Goal: Task Accomplishment & Management: Manage account settings

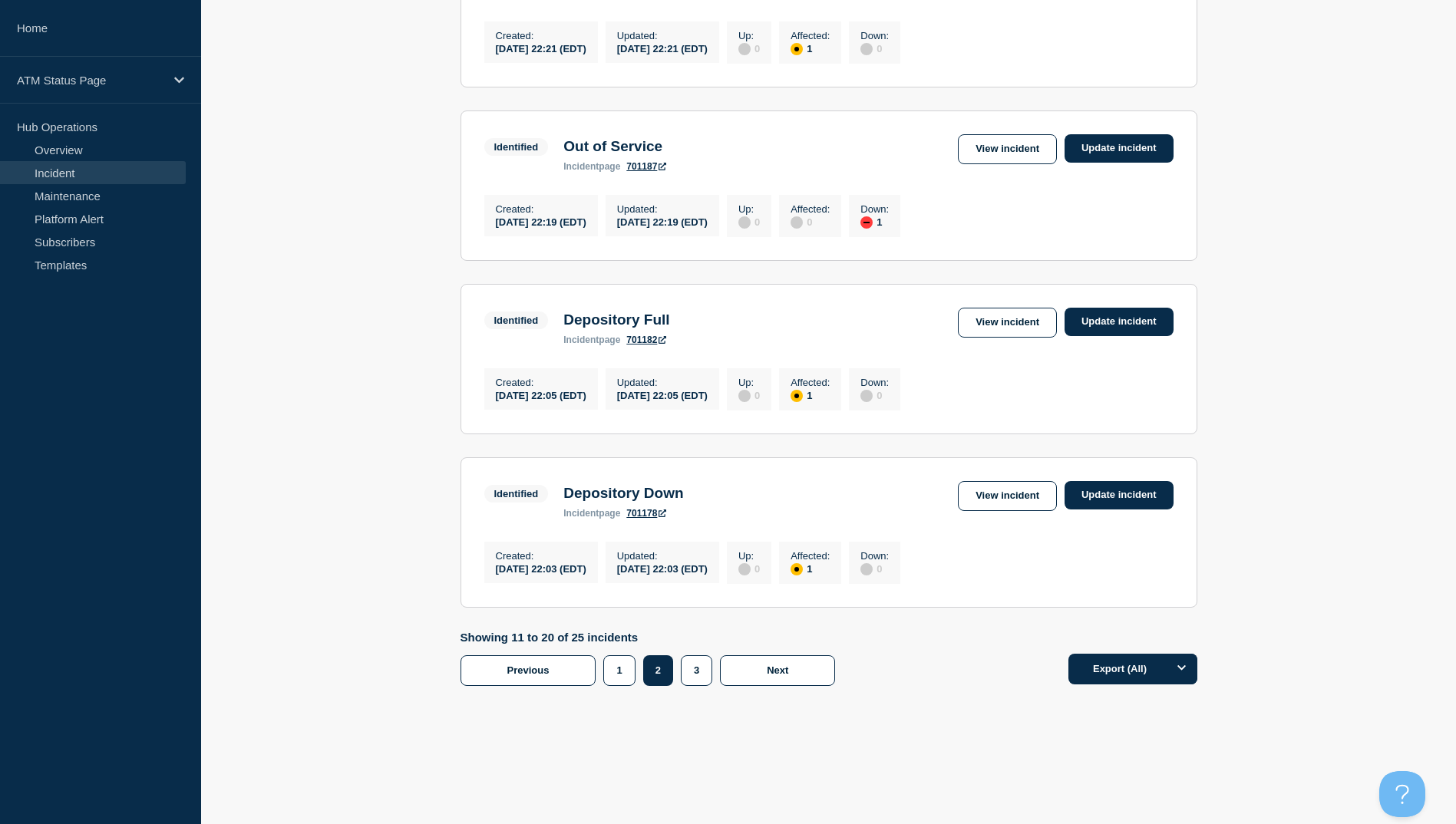
scroll to position [1475, 0]
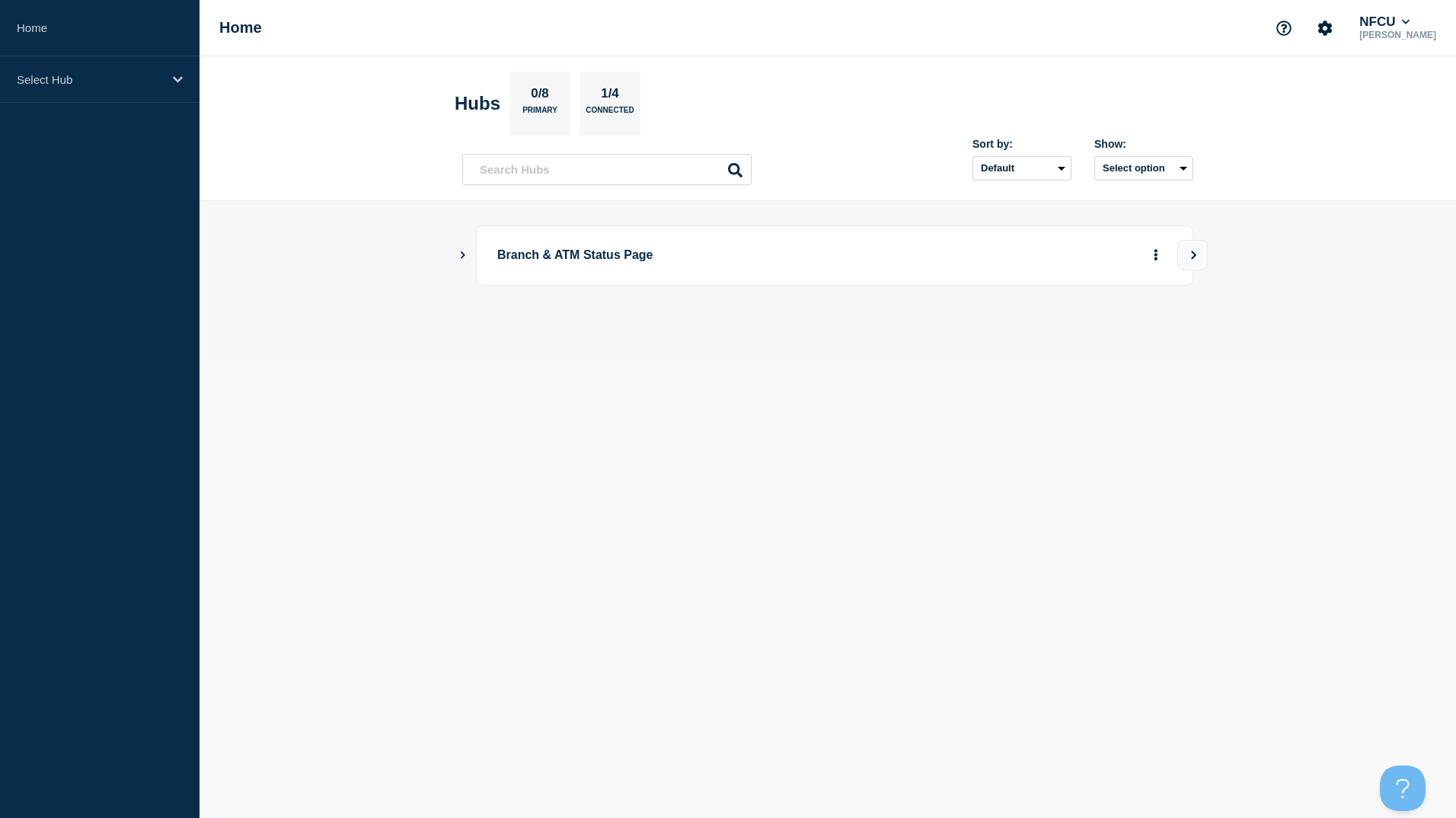
click at [459, 255] on icon "Show Connected Hubs" at bounding box center [463, 254] width 10 height 7
click at [1086, 336] on button "See overview" at bounding box center [1103, 332] width 80 height 31
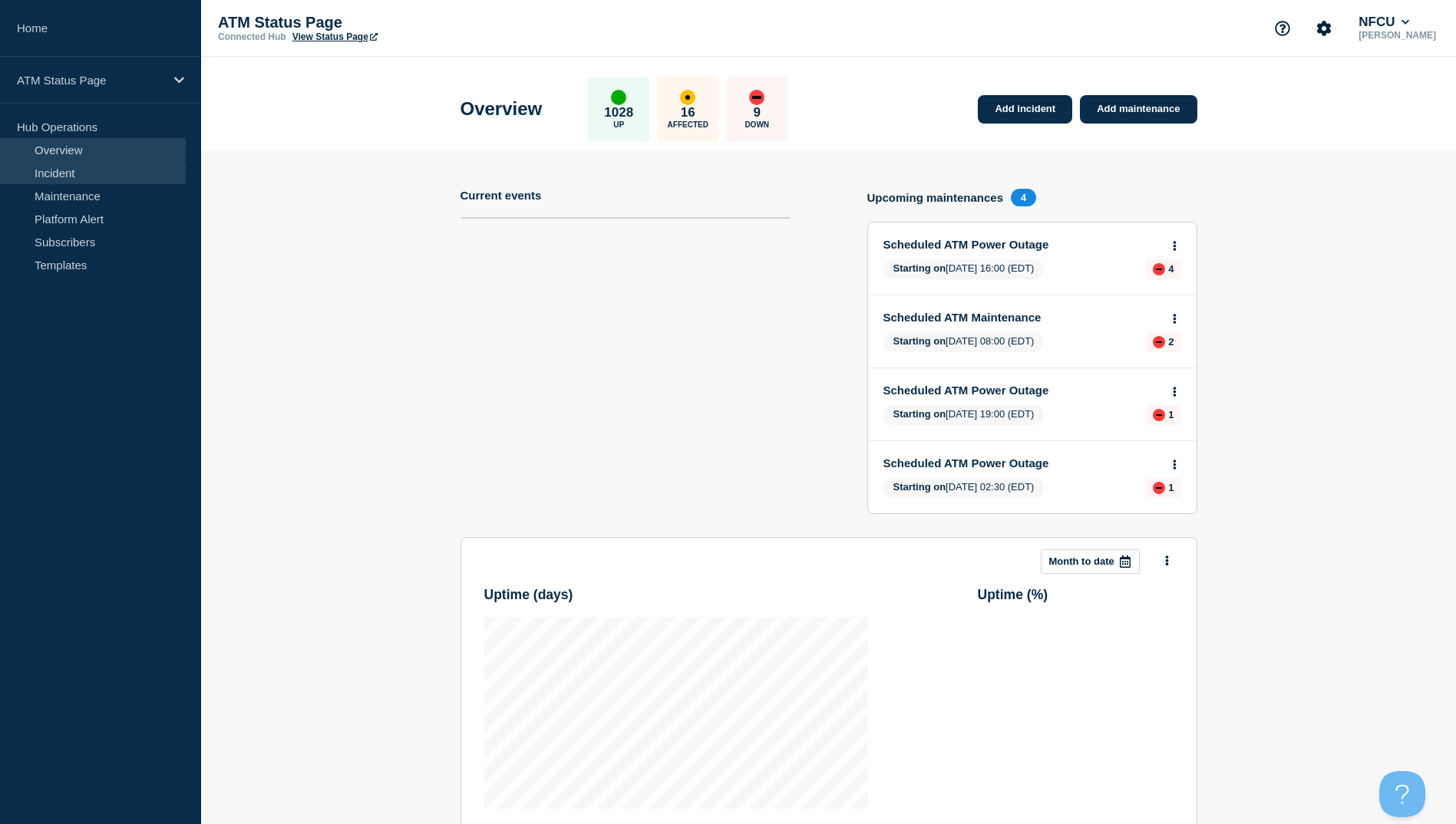
click at [77, 176] on link "Incident" at bounding box center [92, 172] width 186 height 23
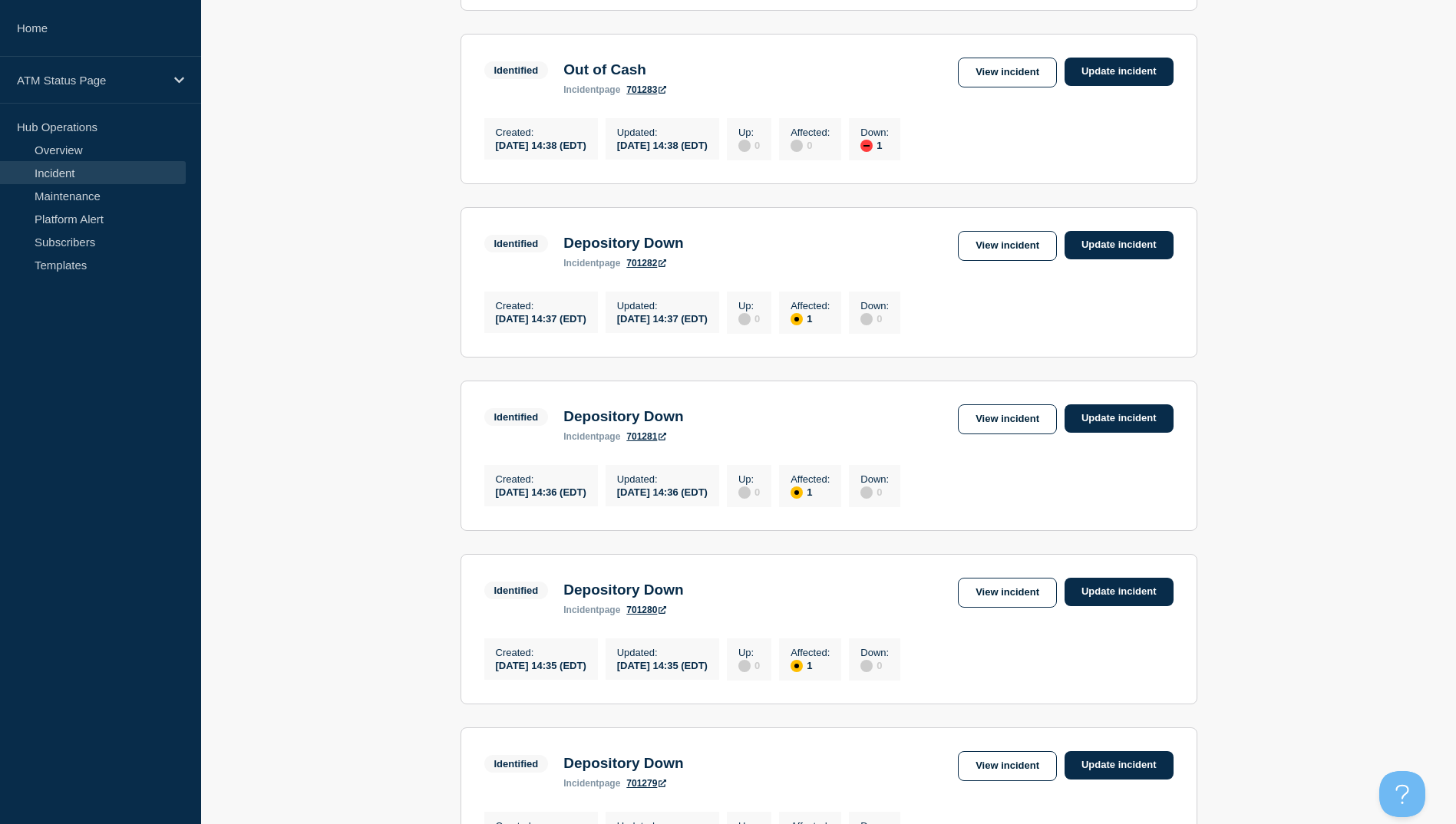
scroll to position [1304, 0]
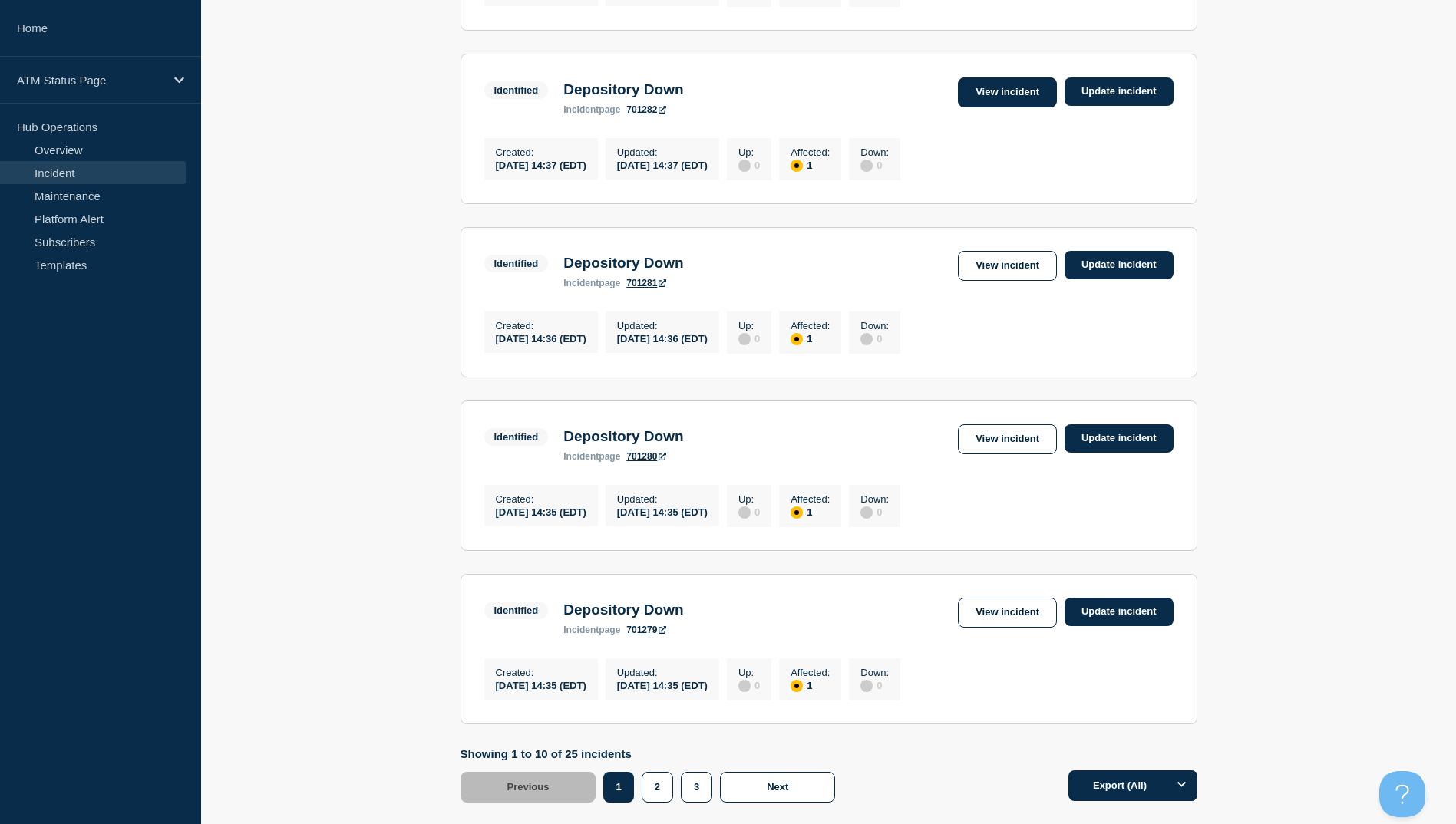
click at [984, 107] on link "View incident" at bounding box center [1007, 92] width 99 height 30
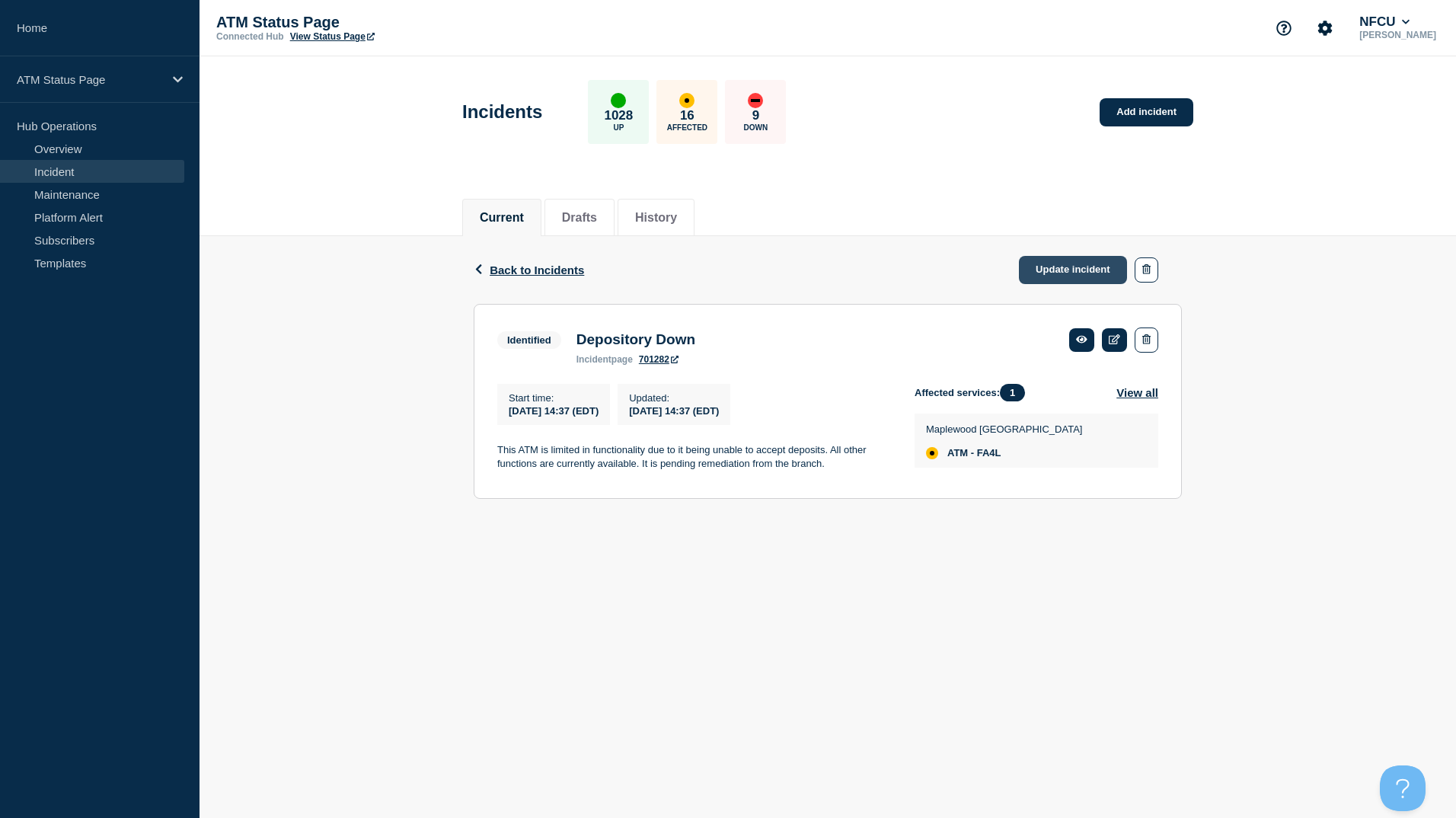
click at [1051, 269] on link "Update incident" at bounding box center [1073, 270] width 108 height 28
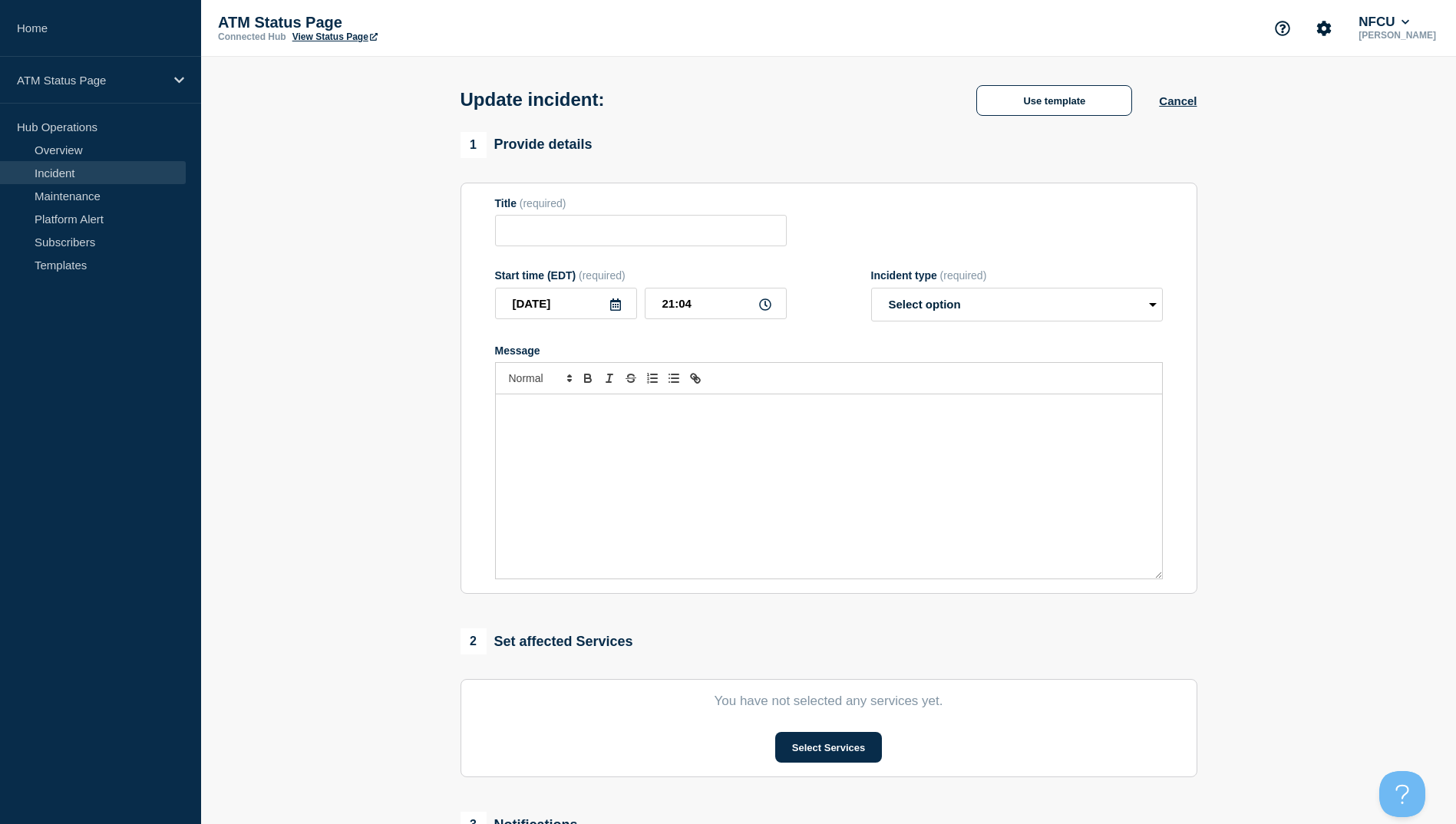
type input "Depository Down"
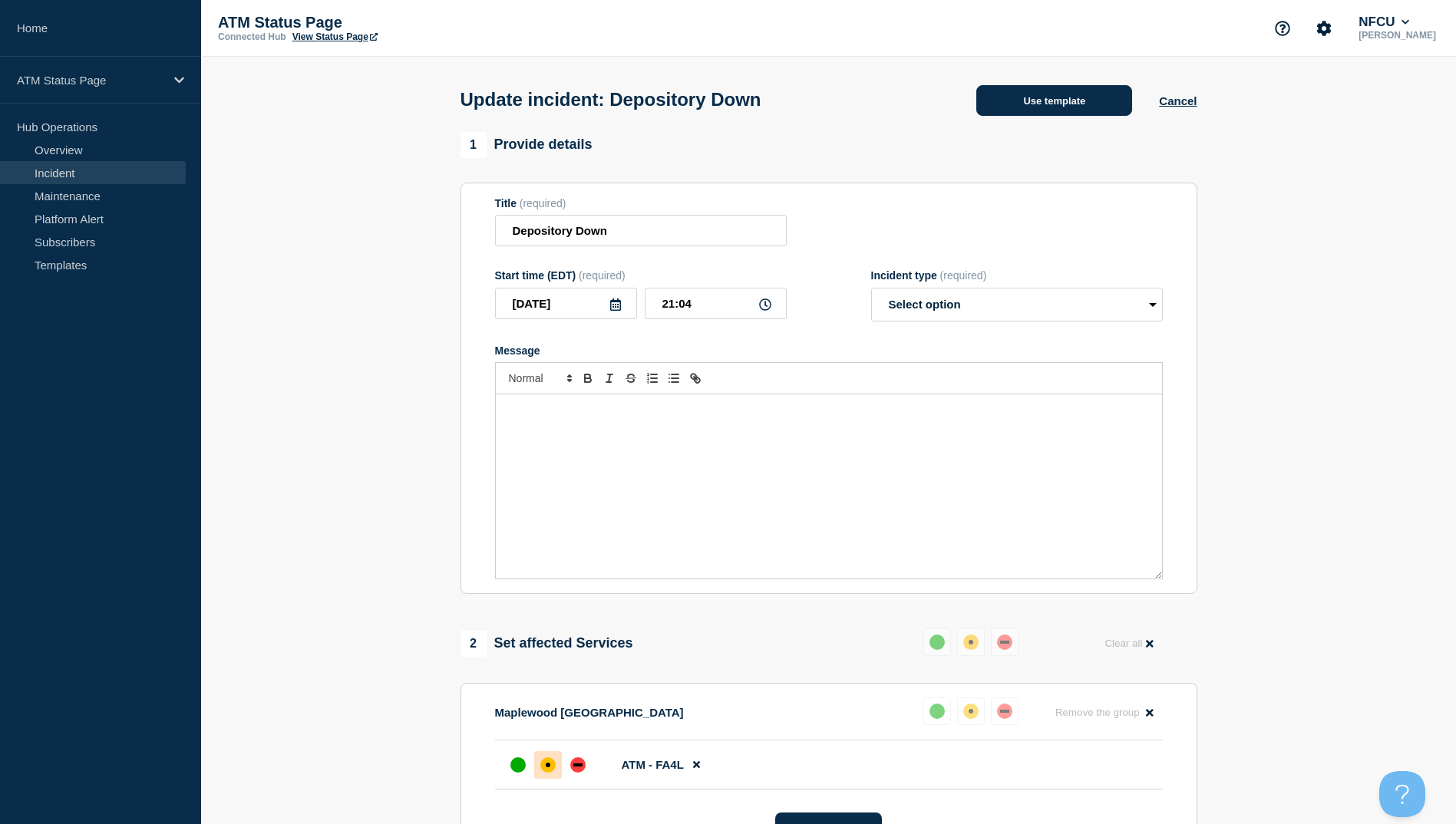
click at [1057, 102] on button "Use template" at bounding box center [1054, 100] width 155 height 31
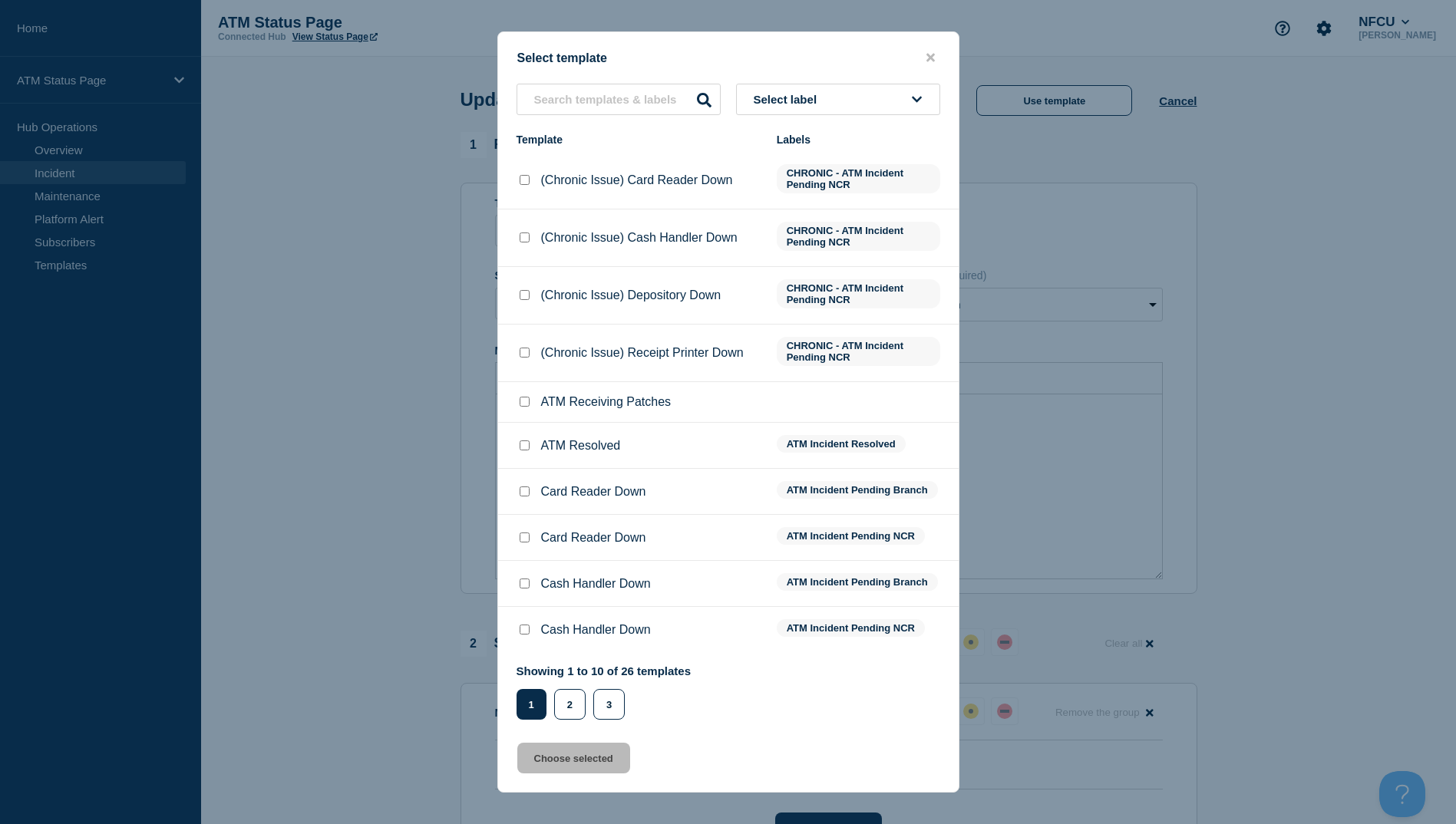
click at [525, 445] on input "ATM Resolved checkbox" at bounding box center [525, 445] width 10 height 10
checkbox input "true"
click at [578, 762] on button "Choose selected" at bounding box center [574, 758] width 113 height 31
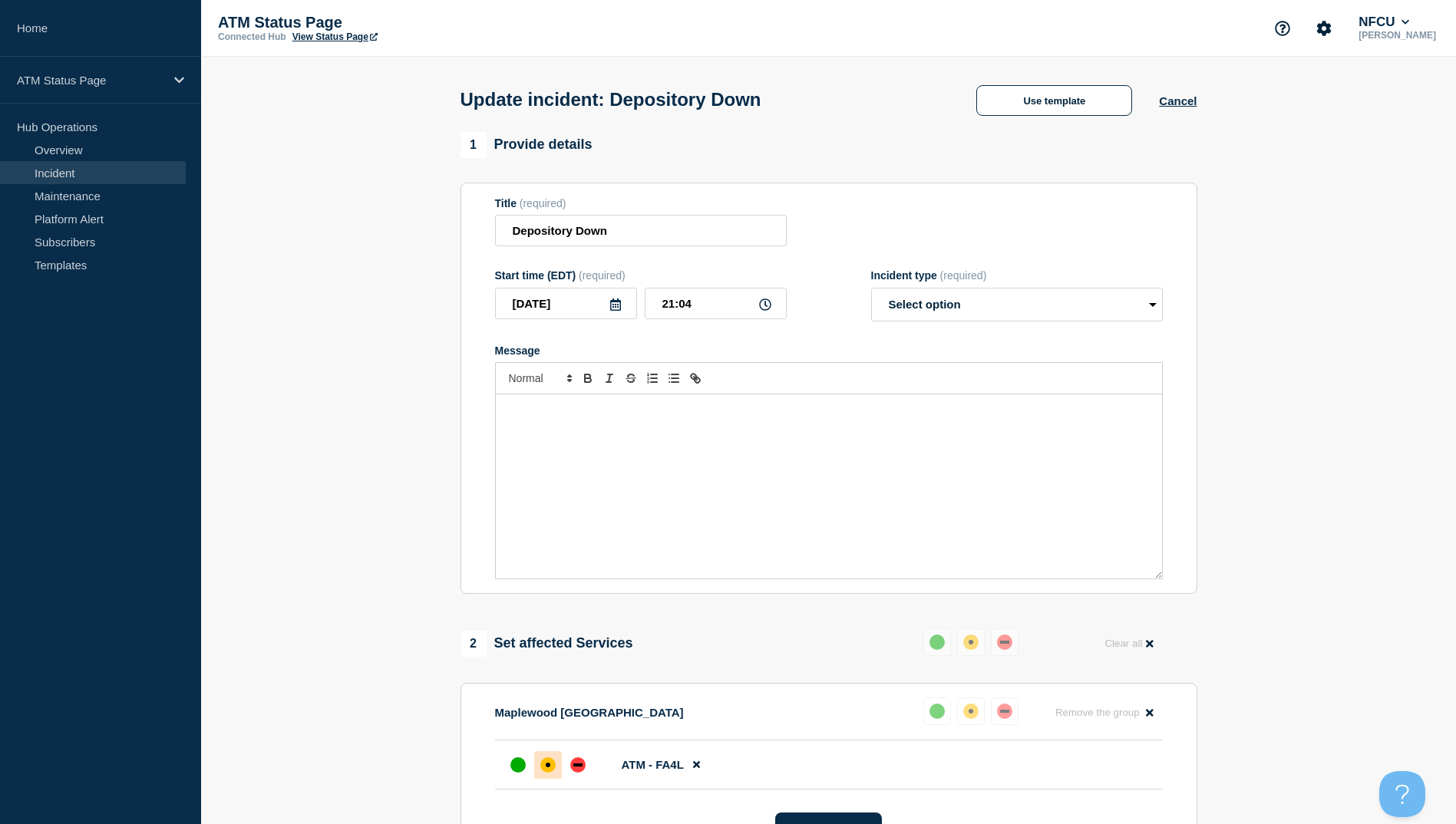
select select "resolved"
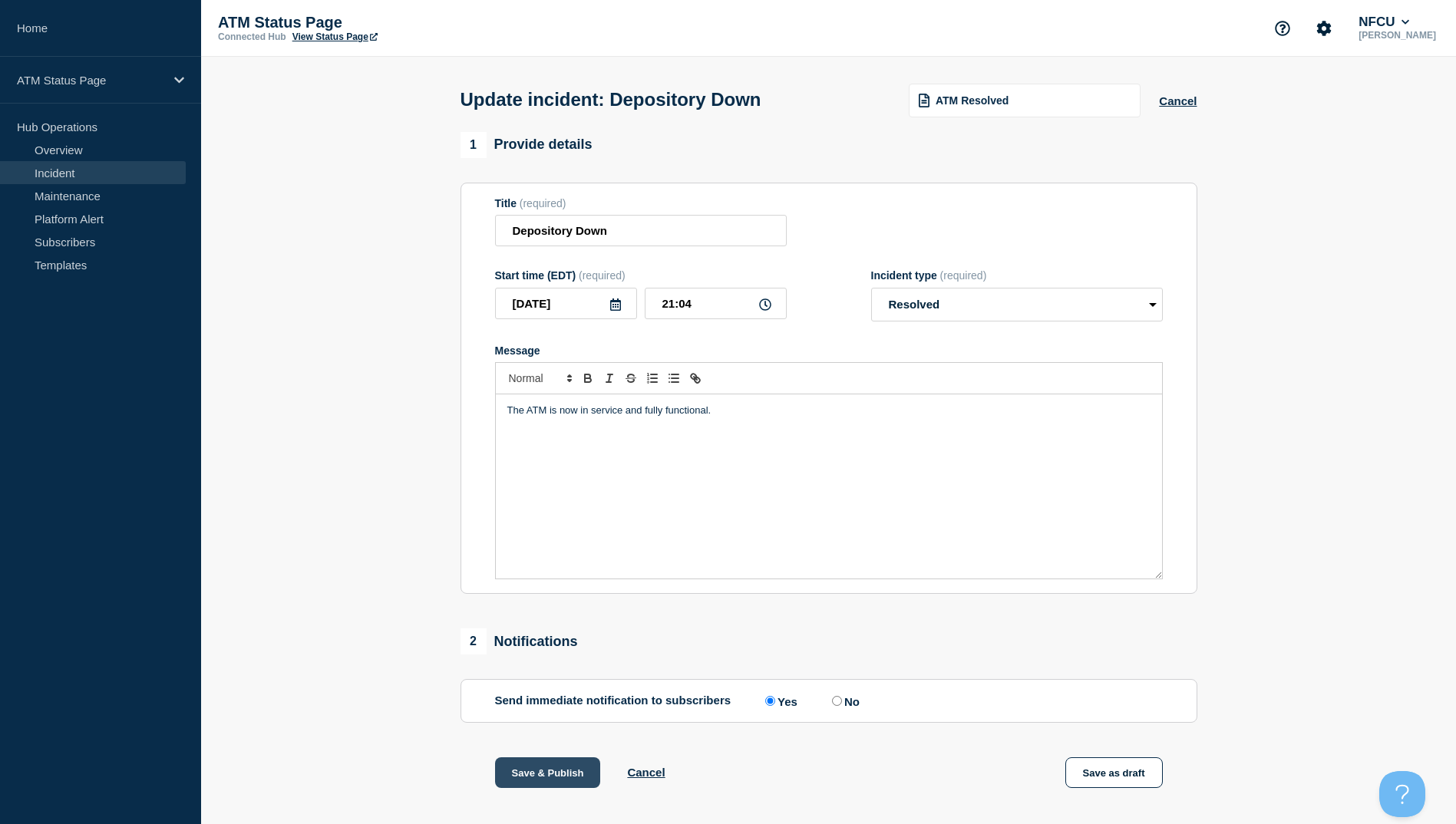
click at [552, 773] on button "Save & Publish" at bounding box center [548, 772] width 105 height 31
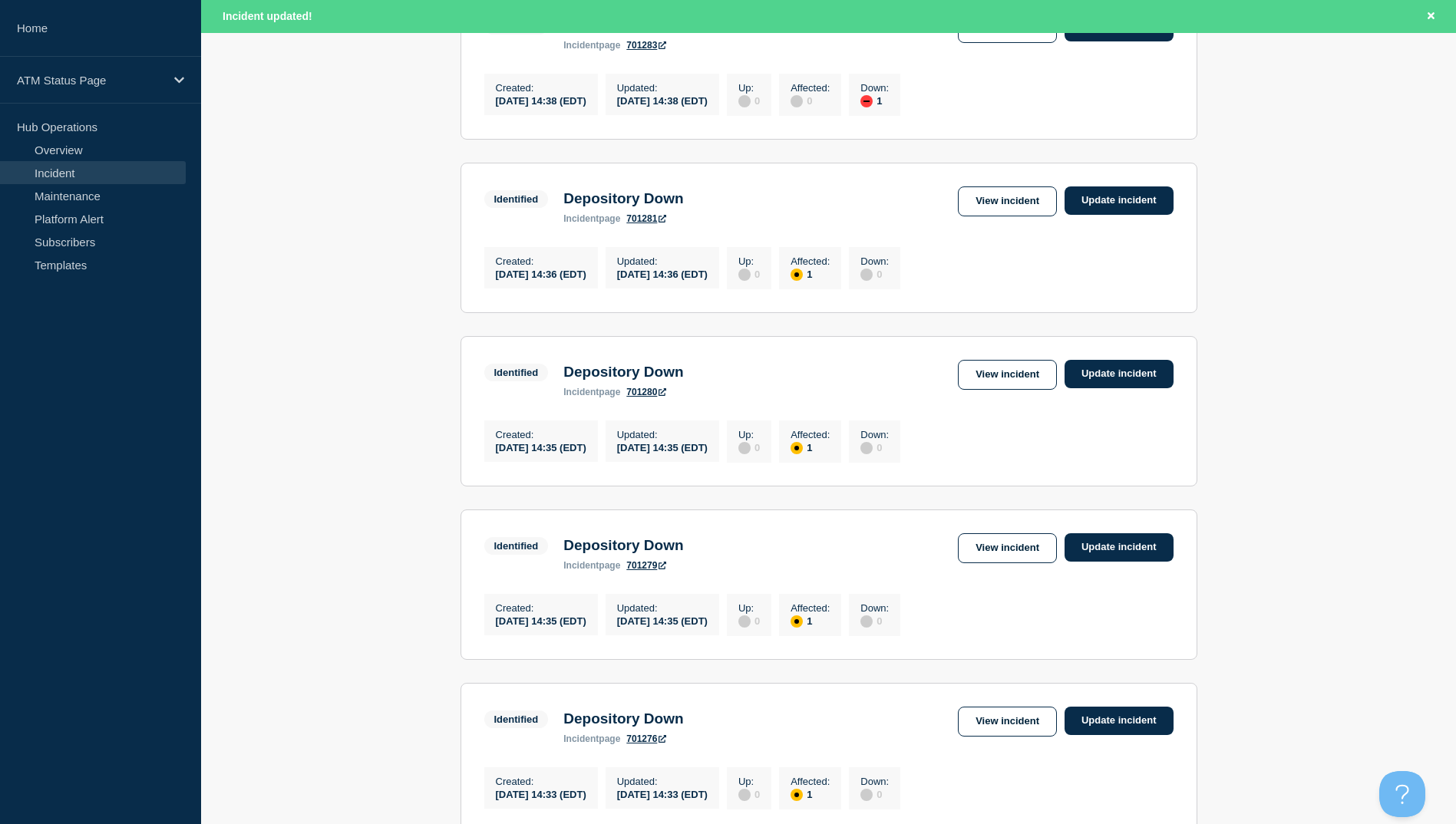
scroll to position [1508, 0]
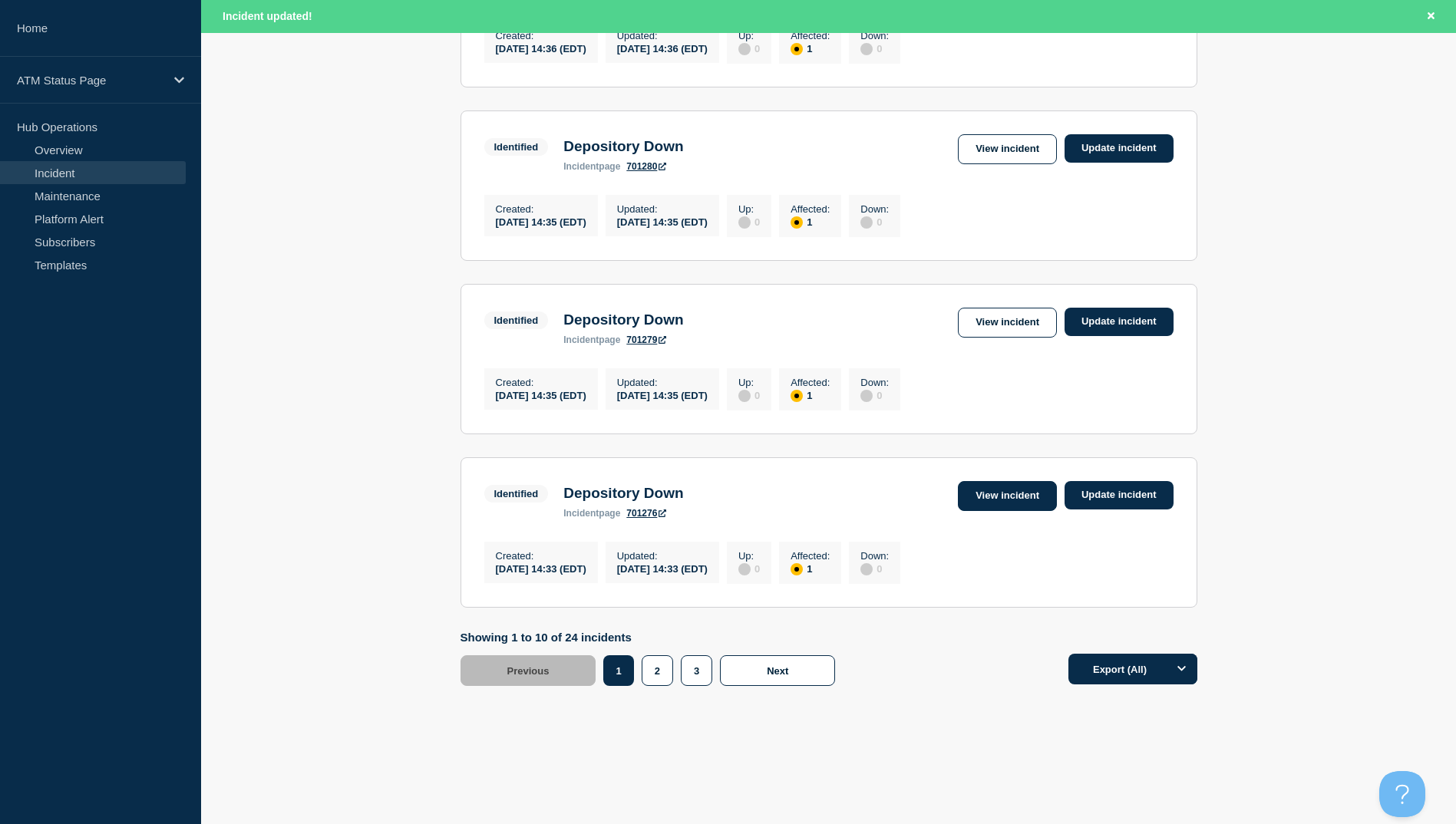
click at [1023, 495] on link "View incident" at bounding box center [1007, 496] width 99 height 30
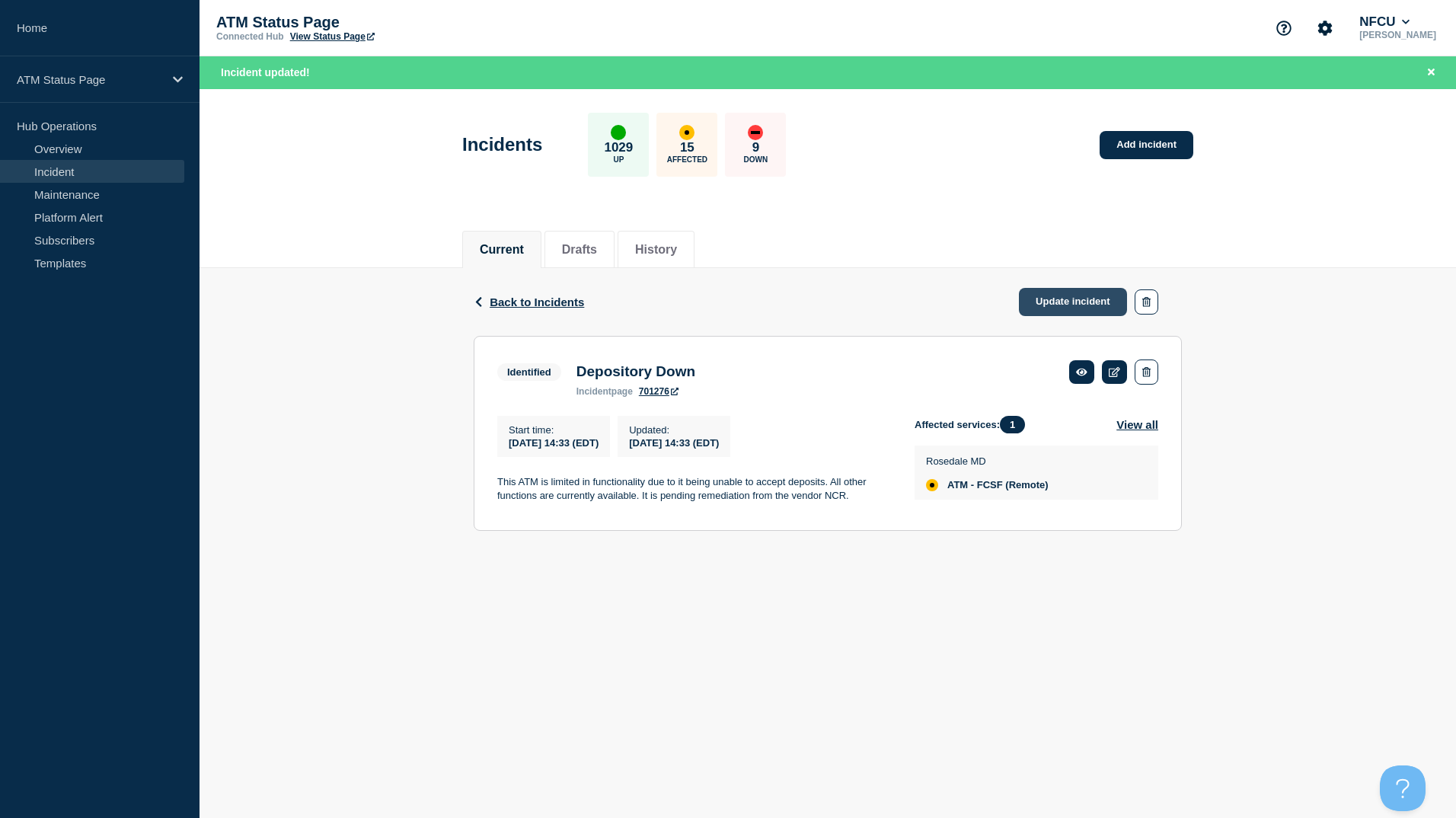
click at [1051, 303] on link "Update incident" at bounding box center [1073, 302] width 108 height 28
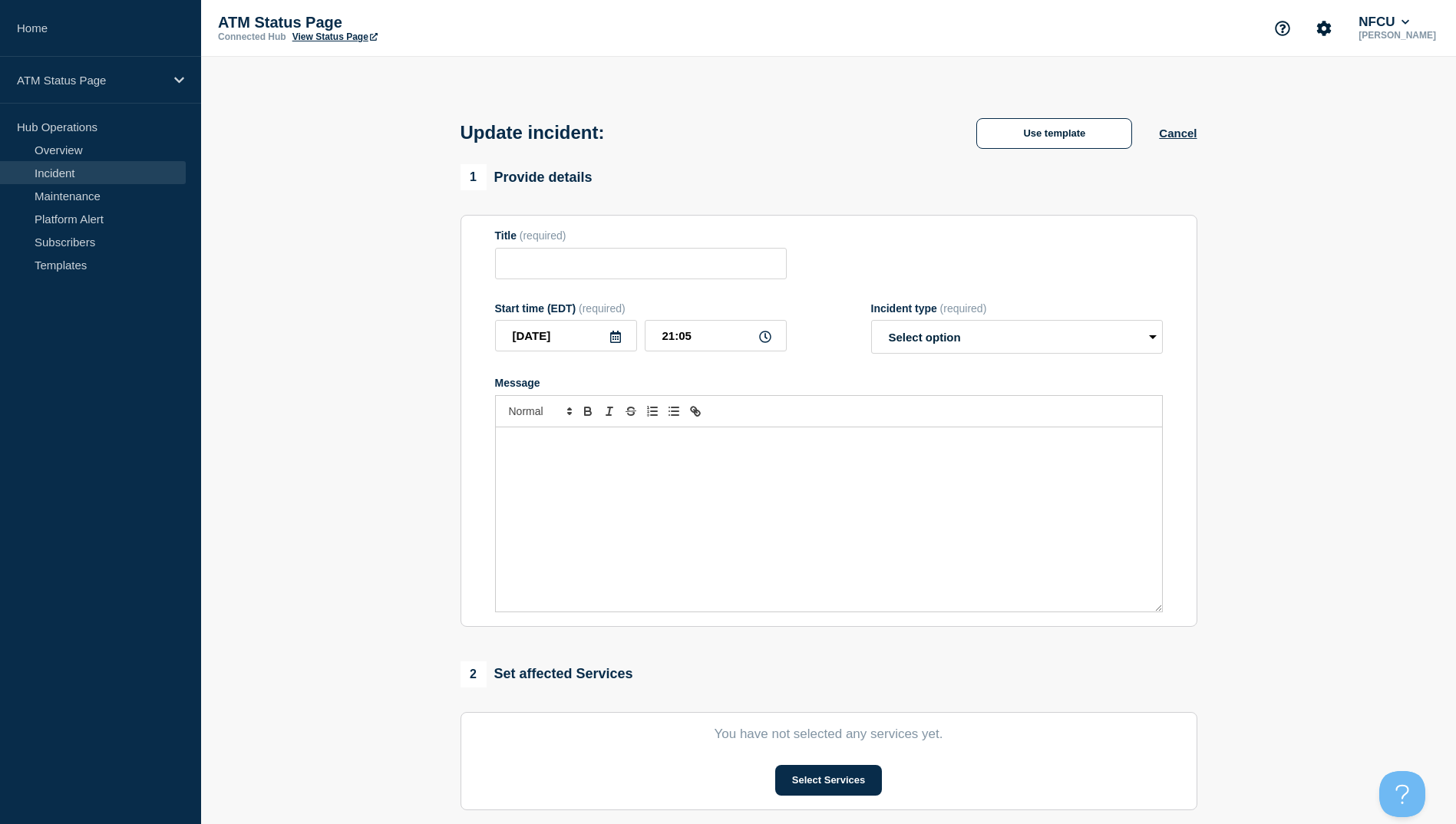
type input "Depository Down"
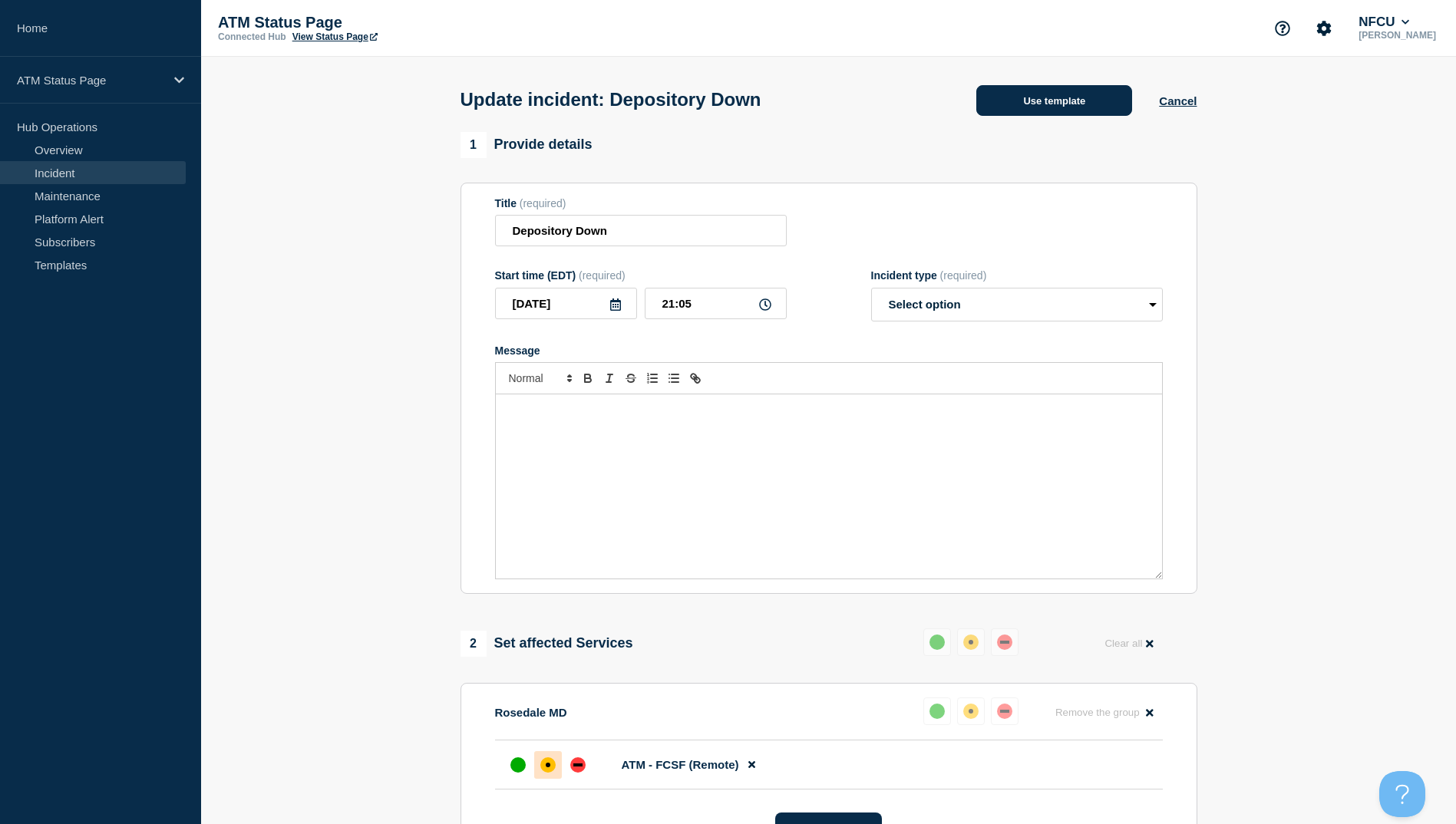
click at [1039, 97] on button "Use template" at bounding box center [1054, 100] width 155 height 31
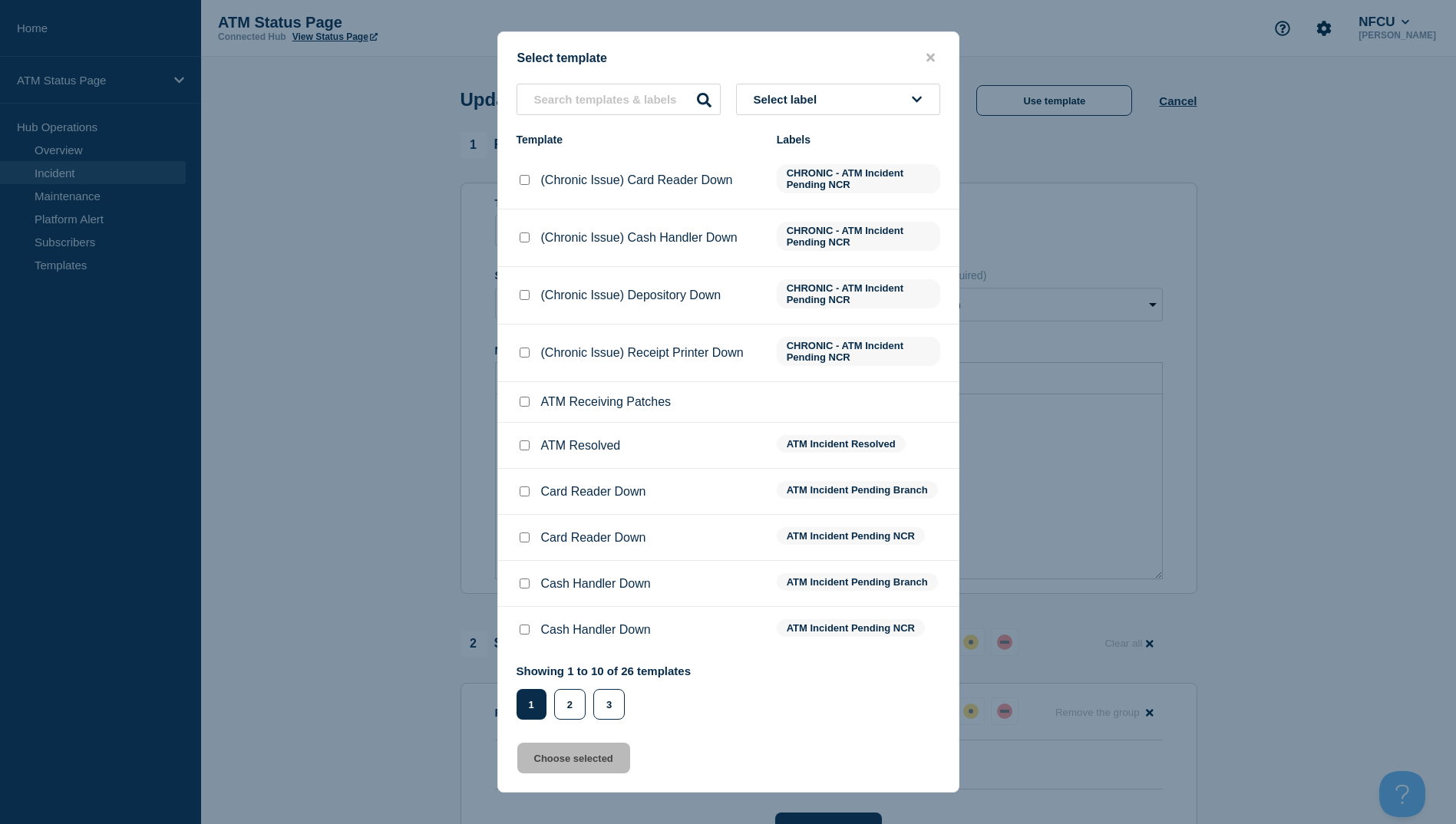
click at [526, 447] on input "ATM Resolved checkbox" at bounding box center [525, 445] width 10 height 10
checkbox input "true"
click at [587, 757] on button "Choose selected" at bounding box center [574, 758] width 113 height 31
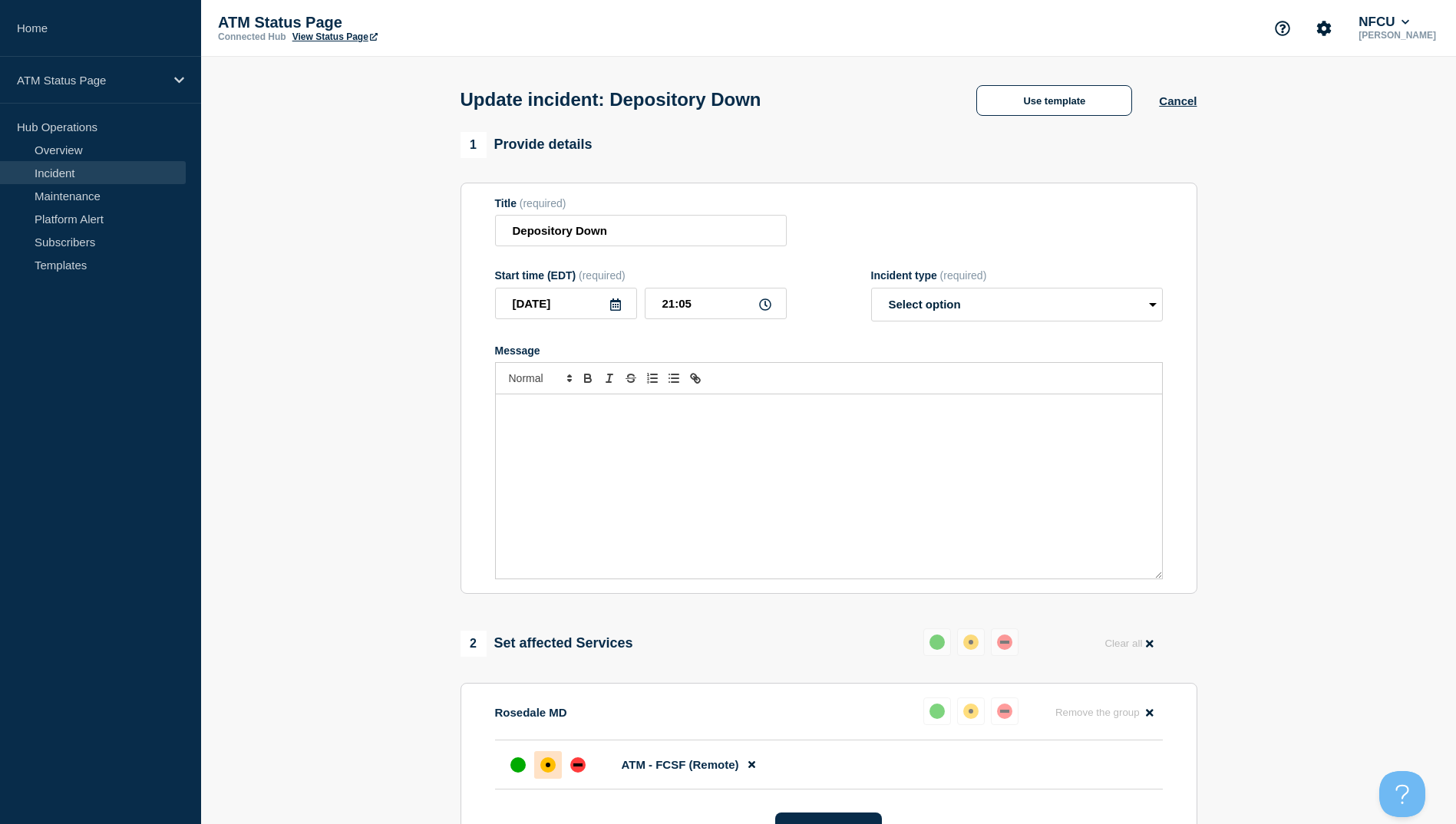
select select "resolved"
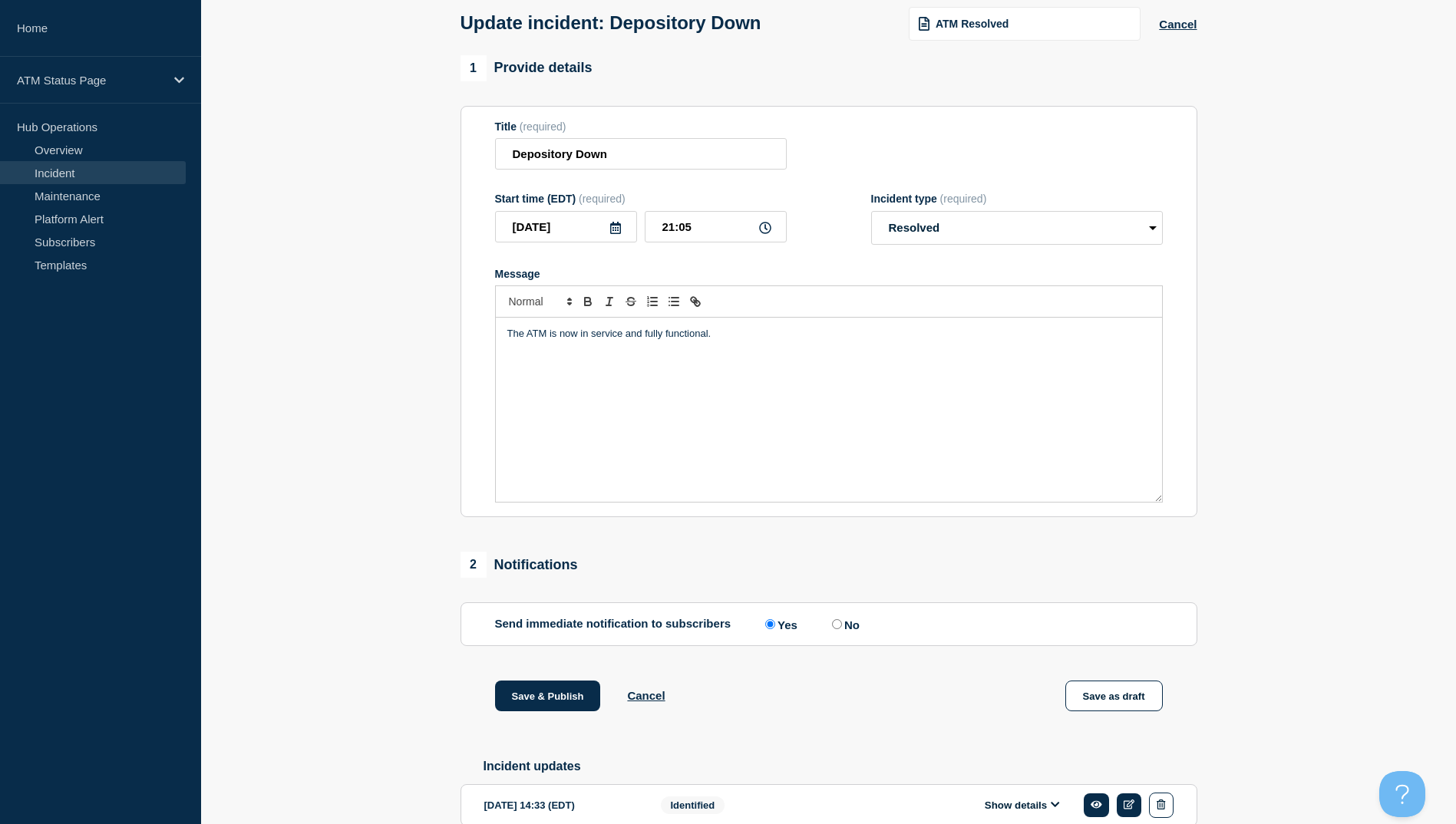
scroll to position [158, 0]
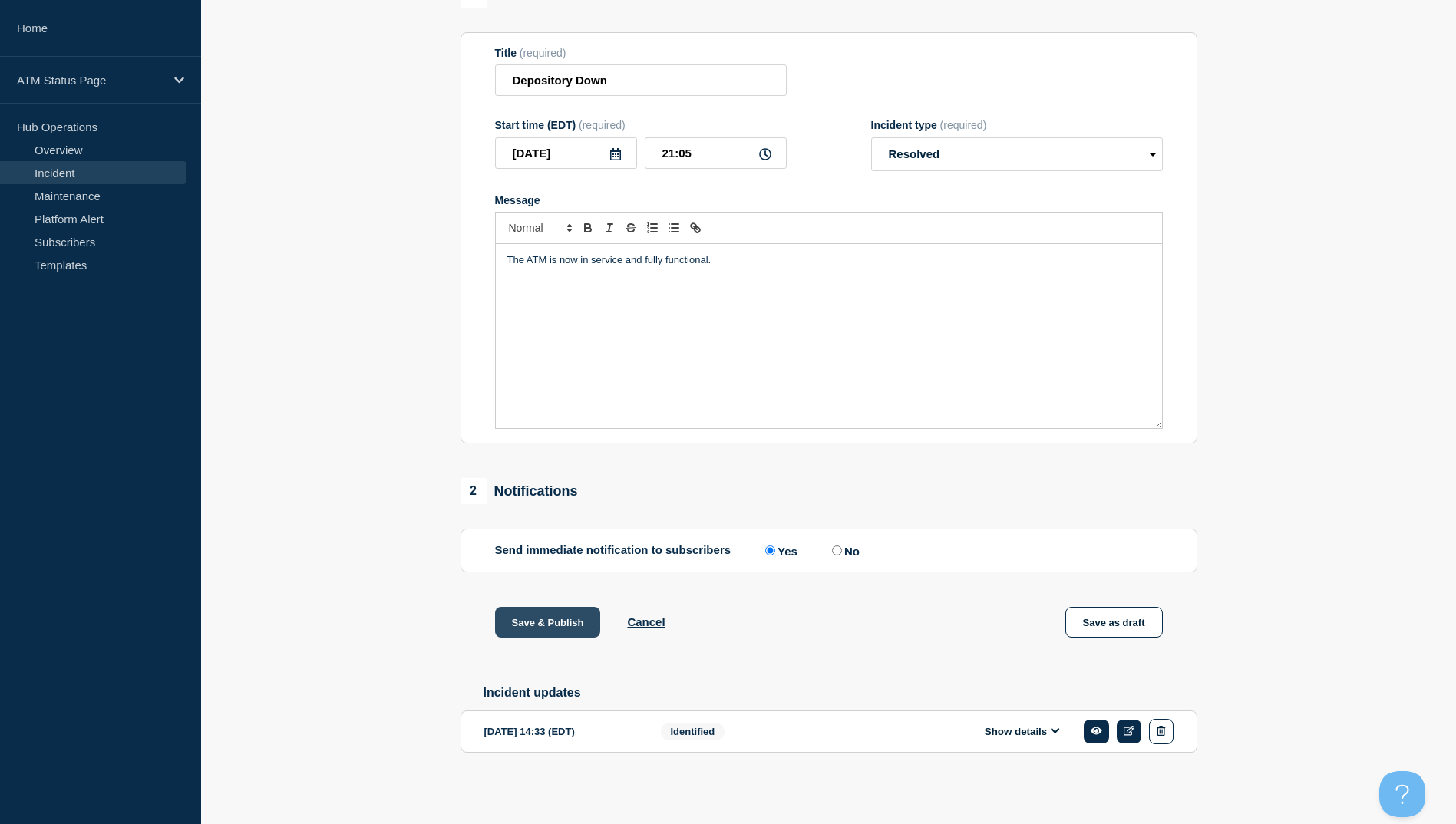
click at [542, 622] on button "Save & Publish" at bounding box center [548, 622] width 105 height 31
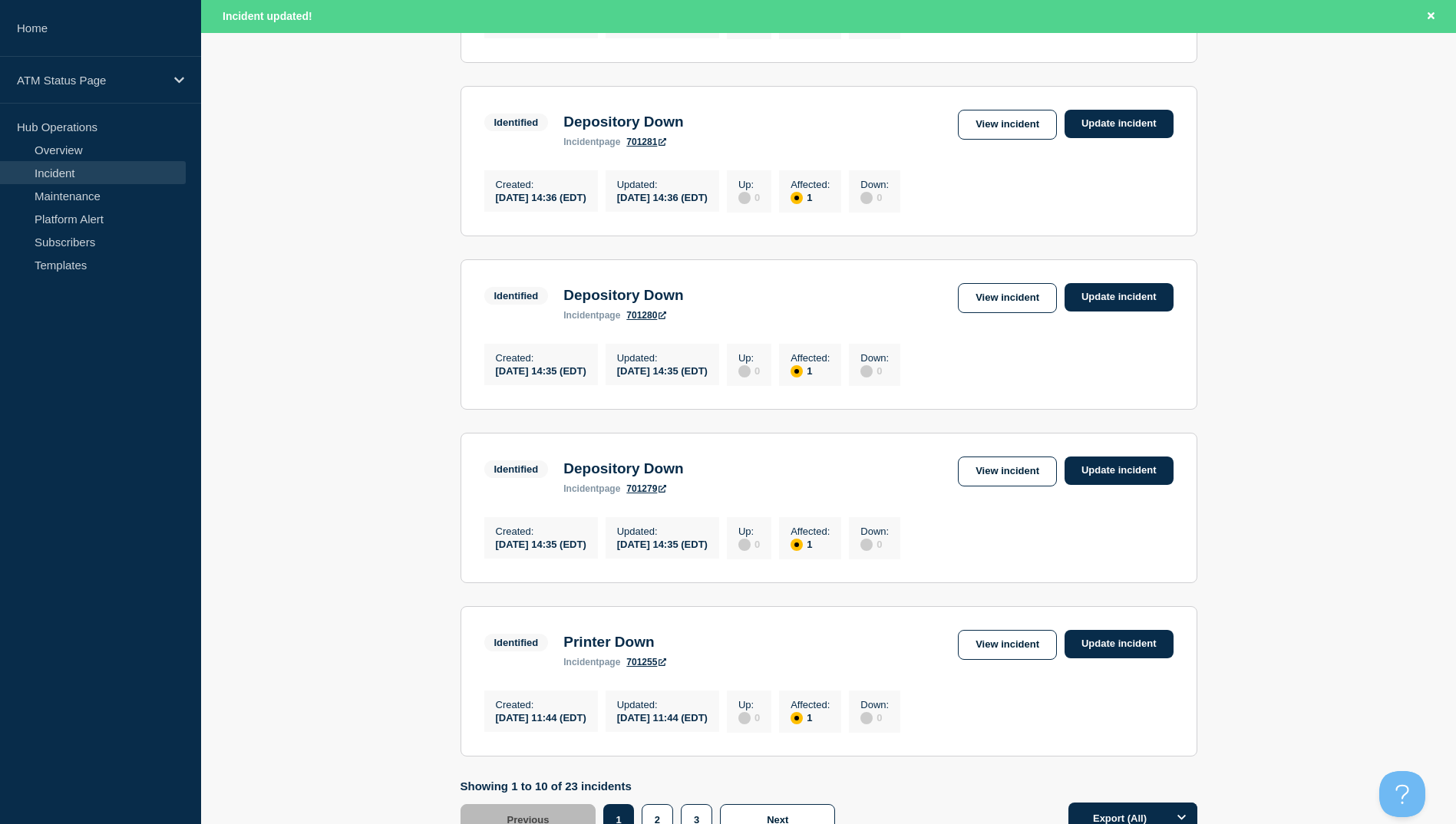
scroll to position [1508, 0]
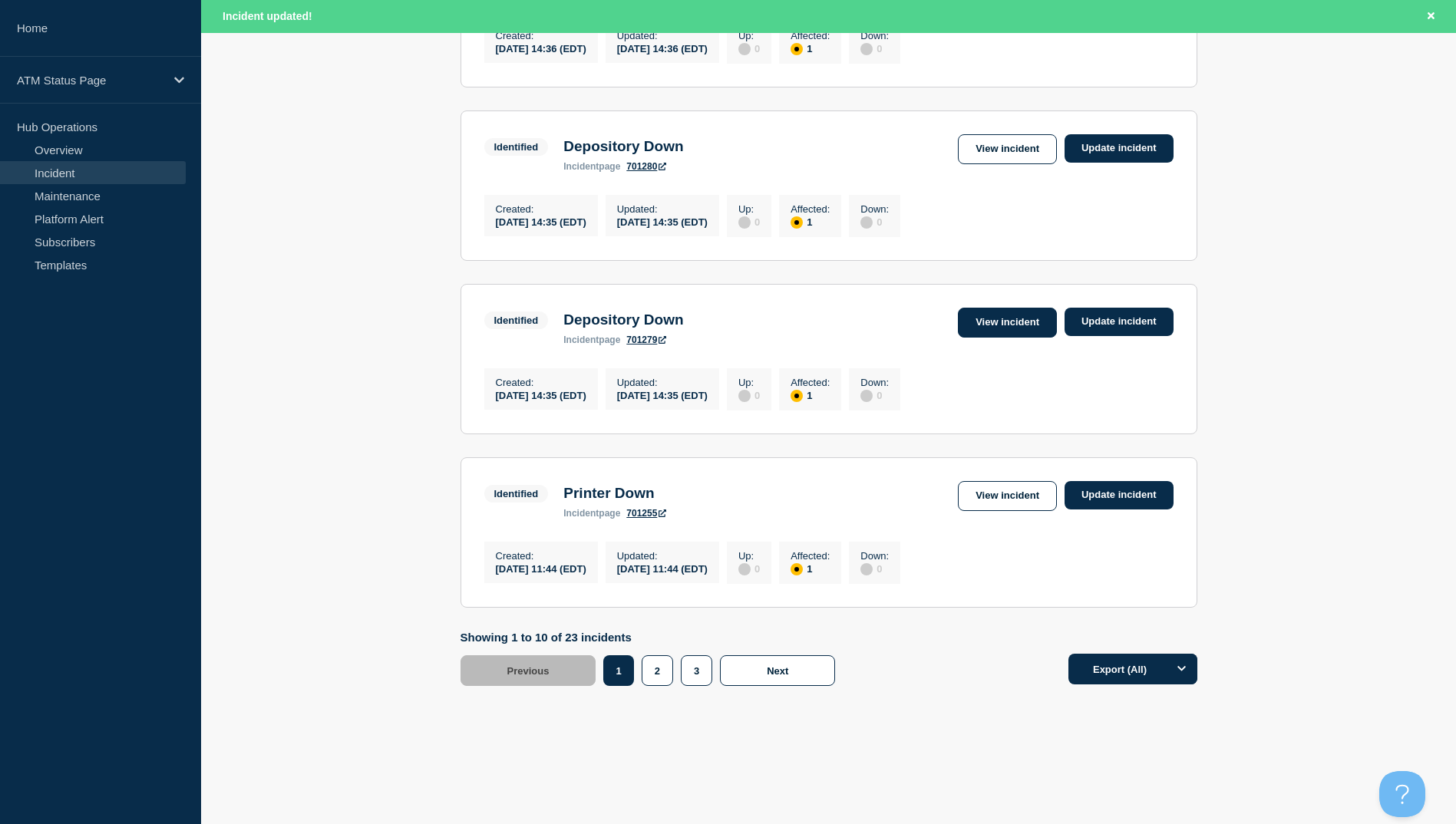
click at [1033, 321] on link "View incident" at bounding box center [1007, 323] width 99 height 30
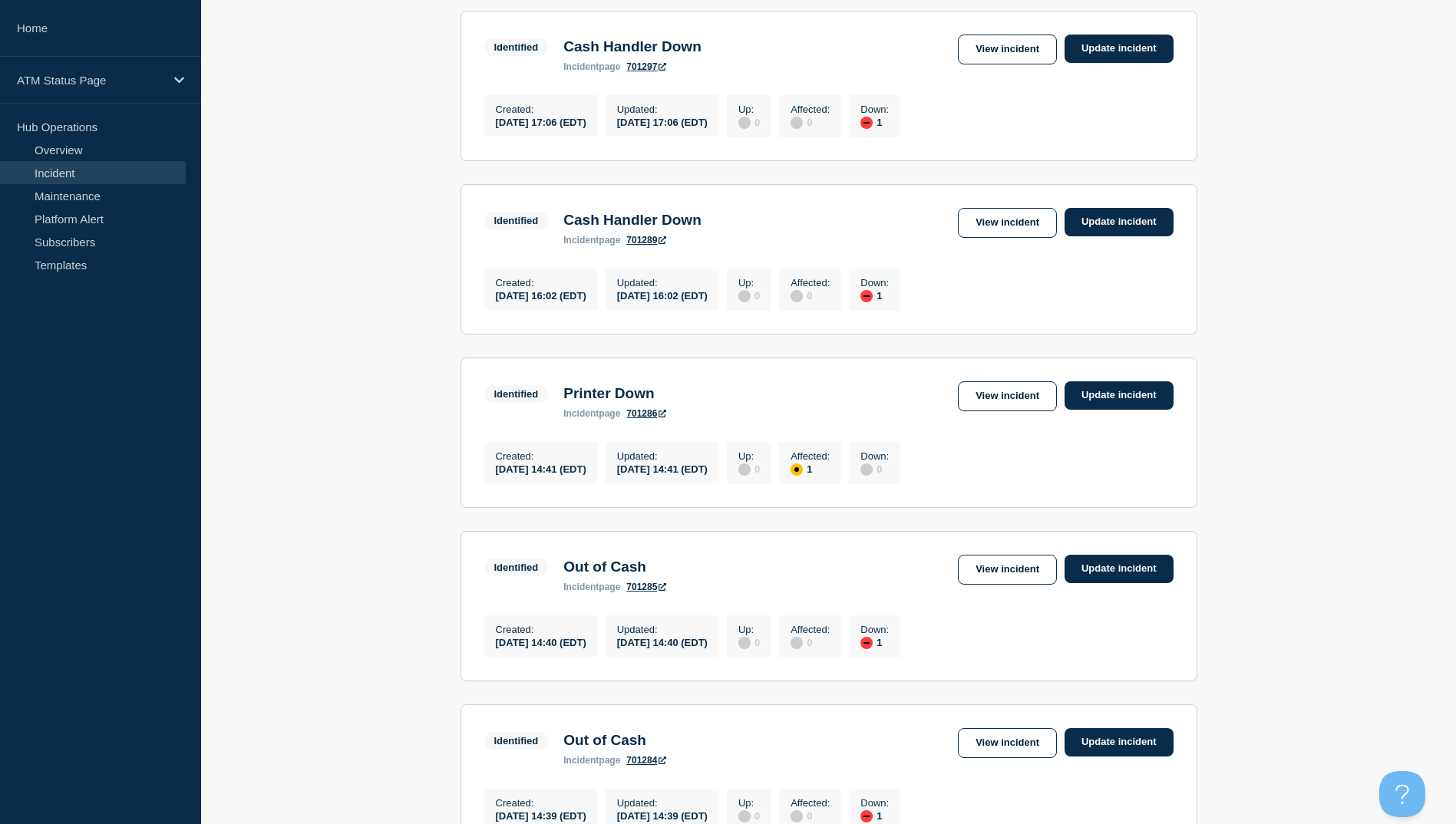
scroll to position [383, 0]
